Goal: Transaction & Acquisition: Purchase product/service

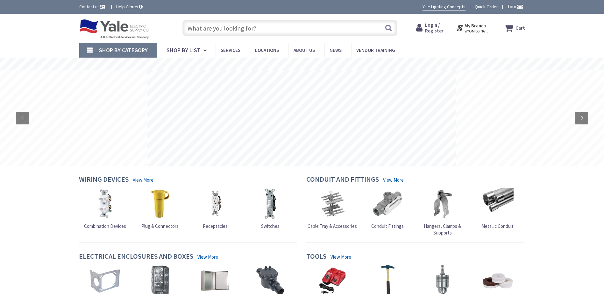
click at [216, 28] on input "text" at bounding box center [289, 28] width 215 height 16
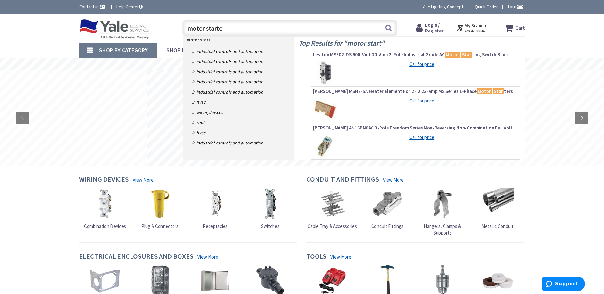
type input "motor starter"
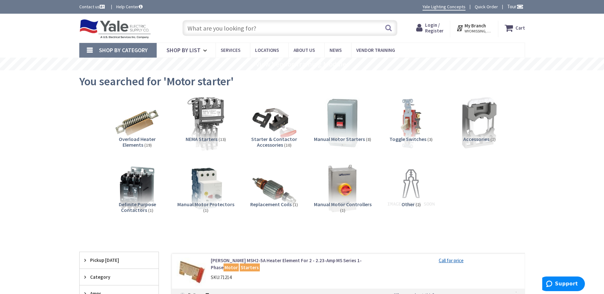
click at [212, 124] on img at bounding box center [206, 123] width 58 height 58
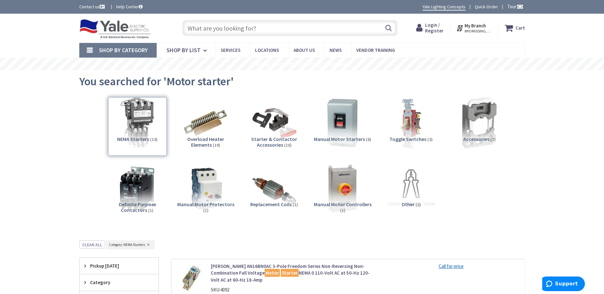
click at [436, 31] on span "Login / Register" at bounding box center [434, 28] width 18 height 12
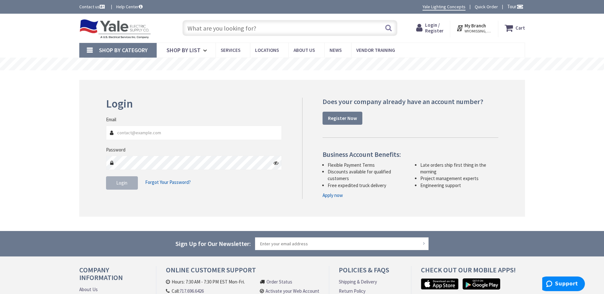
type input "kreckert@berkscareer.com"
click at [126, 187] on button "Login" at bounding box center [122, 182] width 32 height 13
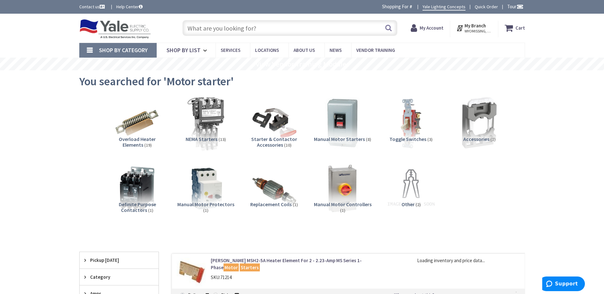
click at [205, 123] on img at bounding box center [206, 123] width 58 height 58
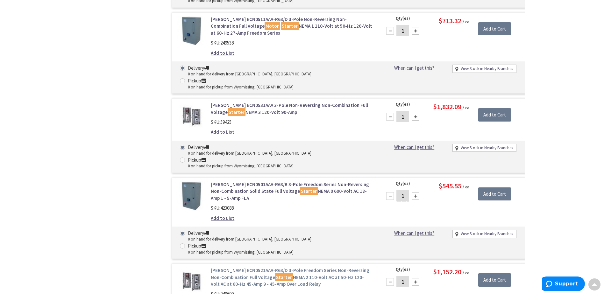
scroll to position [814, 0]
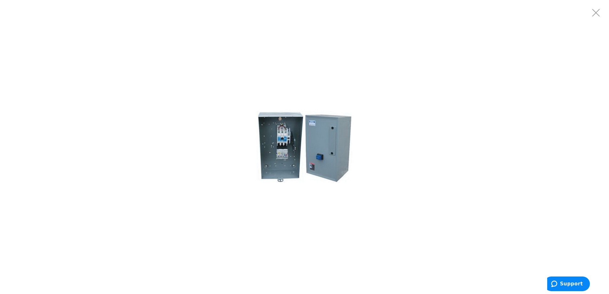
click at [295, 149] on img at bounding box center [305, 147] width 96 height 96
click at [282, 139] on img at bounding box center [305, 147] width 96 height 96
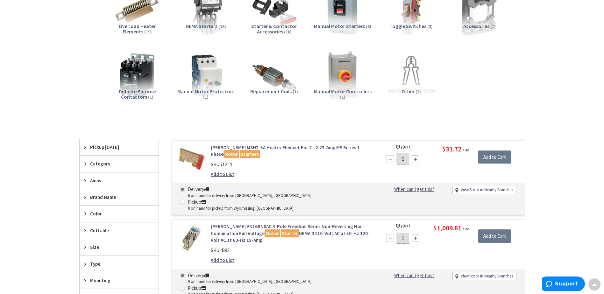
scroll to position [82, 0]
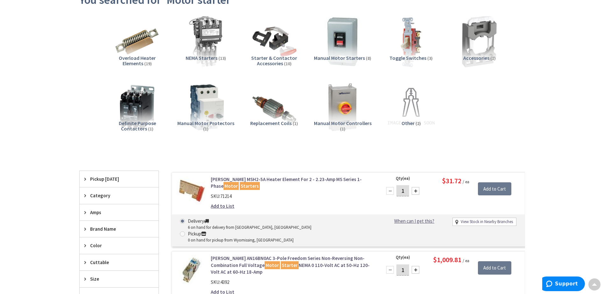
click at [206, 111] on img at bounding box center [206, 107] width 58 height 58
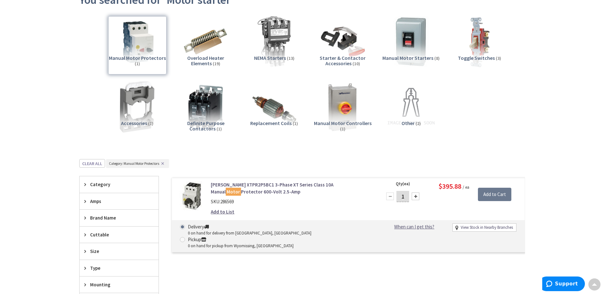
scroll to position [237, 0]
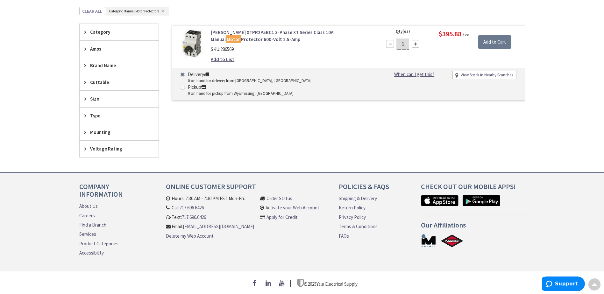
click at [234, 32] on link "Eaton XTPR2P5BC1 3-Phase XT Series Class 10A Manual Motor Protector 600-Volt 2.…" at bounding box center [292, 36] width 162 height 14
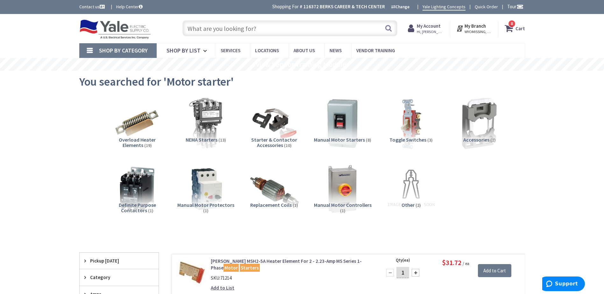
click at [273, 195] on img at bounding box center [274, 189] width 58 height 58
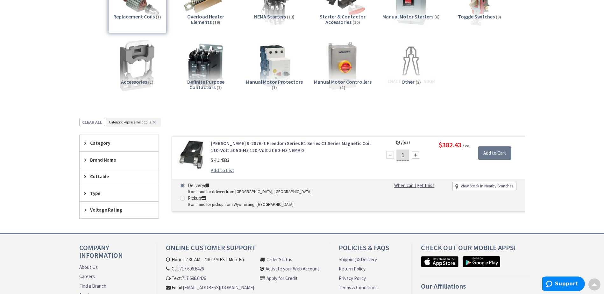
scroll to position [91, 0]
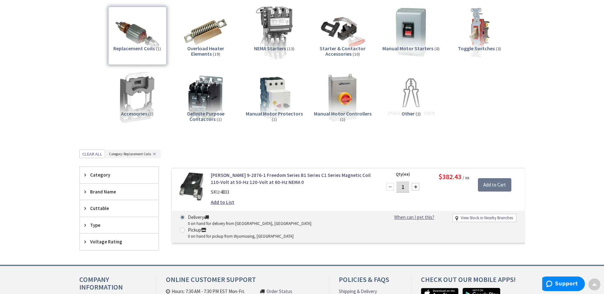
click at [281, 34] on img at bounding box center [274, 33] width 58 height 58
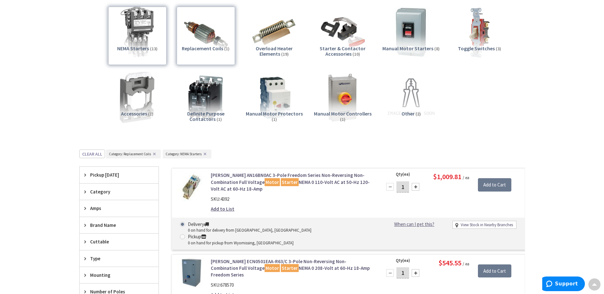
scroll to position [241, 0]
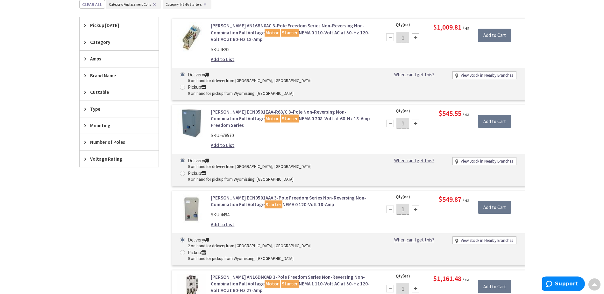
click at [302, 109] on link "Eaton ECN0501EAA-R63/C 3-Pole Non-Reversing Non-Combination Full Voltage Motor …" at bounding box center [292, 119] width 162 height 20
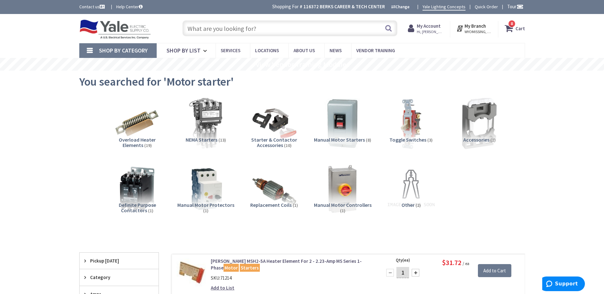
click at [515, 29] on icon at bounding box center [510, 28] width 11 height 11
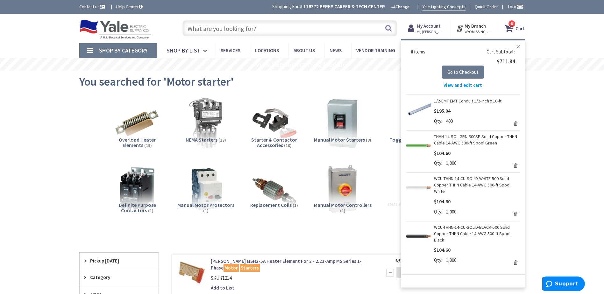
scroll to position [200, 0]
